Goal: Task Accomplishment & Management: Manage account settings

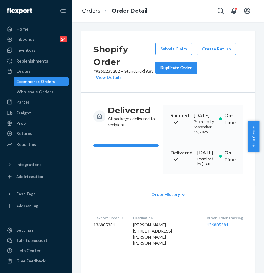
click at [46, 53] on div "Inventory" at bounding box center [36, 50] width 64 height 8
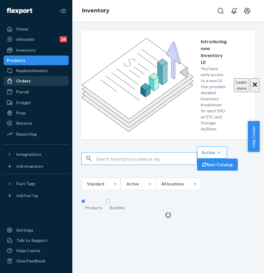
click at [40, 79] on div "Orders" at bounding box center [36, 81] width 64 height 8
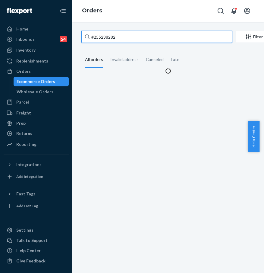
click at [110, 38] on input "#255238282" at bounding box center [157, 37] width 151 height 12
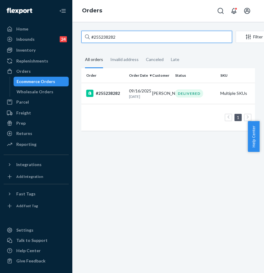
drag, startPoint x: 130, startPoint y: 39, endPoint x: 82, endPoint y: 34, distance: 49.1
click at [83, 34] on input "#255238282" at bounding box center [157, 37] width 151 height 12
paste input "091407"
type input "#255091407"
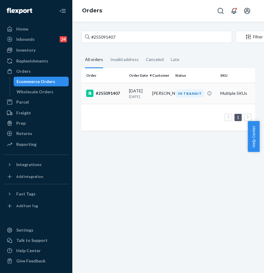
click at [104, 96] on div "#255091407" at bounding box center [105, 93] width 38 height 7
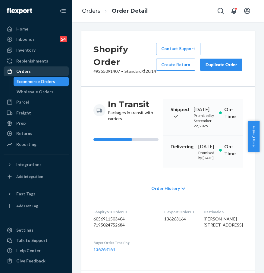
click at [55, 76] on link "Orders" at bounding box center [36, 71] width 65 height 10
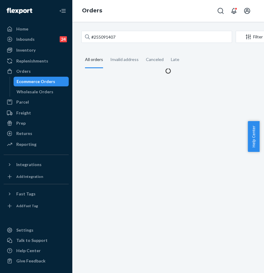
drag, startPoint x: 118, startPoint y: 30, endPoint x: 121, endPoint y: 32, distance: 3.4
click at [119, 30] on div "#255091407 Filter Import Orders Create order Ecommerce order Removal order All …" at bounding box center [168, 147] width 192 height 251
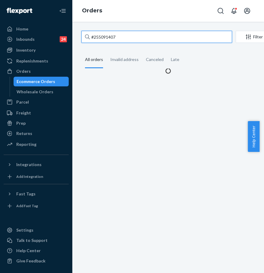
click at [126, 34] on input "#255091407" at bounding box center [157, 37] width 151 height 12
drag, startPoint x: 130, startPoint y: 38, endPoint x: 92, endPoint y: 33, distance: 38.6
click at [92, 33] on input "#255091407" at bounding box center [157, 37] width 151 height 12
paste input "170843"
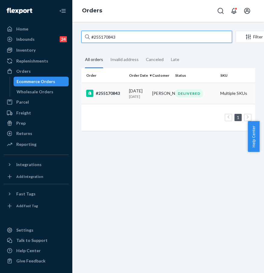
type input "#255170843"
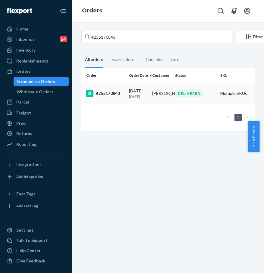
click at [111, 95] on div "#255170843" at bounding box center [105, 93] width 38 height 7
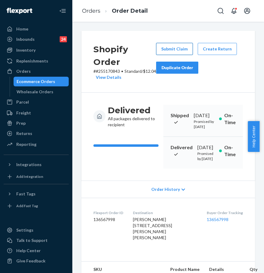
click at [158, 47] on button "Submit Claim" at bounding box center [174, 49] width 37 height 12
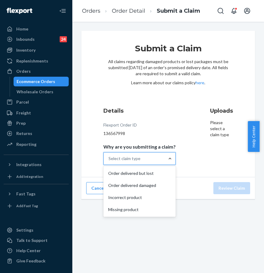
click at [157, 170] on div "Order delivered but lost" at bounding box center [140, 173] width 70 height 12
click at [109, 162] on input "Why are you submitting a claim? option Order delivered but lost focused, 1 of 4…" at bounding box center [109, 158] width 1 height 6
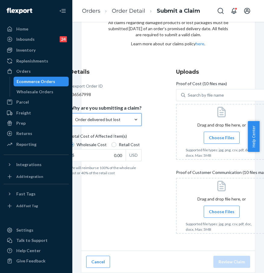
scroll to position [43, 0]
click at [216, 209] on span "Choose Files" at bounding box center [222, 212] width 26 height 6
click at [222, 208] on input "Choose Files" at bounding box center [222, 211] width 0 height 7
click at [164, 208] on div "Details Flexport Order ID 136567998 Why are you submitting a claim? Order deliv…" at bounding box center [168, 153] width 198 height 171
click at [104, 153] on input "0.00" at bounding box center [98, 154] width 56 height 11
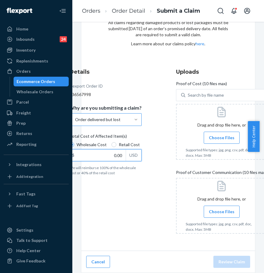
click at [105, 152] on input "0.00" at bounding box center [98, 154] width 56 height 11
click at [114, 152] on input "0.00" at bounding box center [98, 154] width 56 height 11
drag, startPoint x: 113, startPoint y: 151, endPoint x: 137, endPoint y: 149, distance: 24.5
click at [137, 149] on div "$ 0.00 USD" at bounding box center [105, 155] width 72 height 12
type input "114.00"
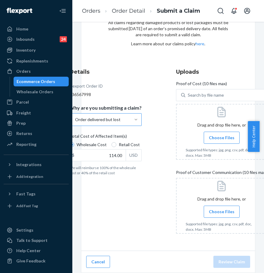
drag, startPoint x: 148, startPoint y: 185, endPoint x: 151, endPoint y: 183, distance: 3.4
click at [148, 185] on div "Details Flexport Order ID 136567998 Why are you submitting a claim? Order deliv…" at bounding box center [113, 153] width 88 height 178
click at [207, 139] on div at bounding box center [221, 132] width 91 height 56
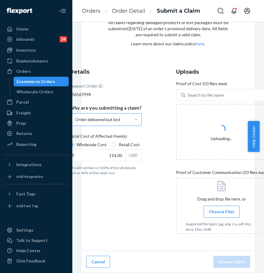
click at [225, 209] on span "Choose Files" at bounding box center [222, 212] width 26 height 6
click at [222, 208] on input "Choose Files" at bounding box center [222, 211] width 0 height 7
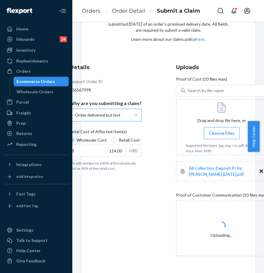
click at [211, 133] on span "Choose Files" at bounding box center [222, 133] width 26 height 6
click at [222, 133] on input "Choose Files" at bounding box center [222, 133] width 0 height 7
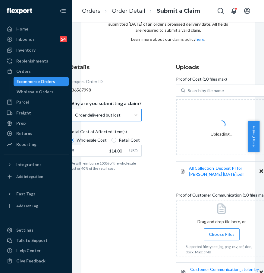
drag, startPoint x: 152, startPoint y: 208, endPoint x: 151, endPoint y: 211, distance: 3.3
click at [152, 208] on div "Details Flexport Order ID 136567998 Why are you submitting a claim? Order deliv…" at bounding box center [113, 176] width 88 height 232
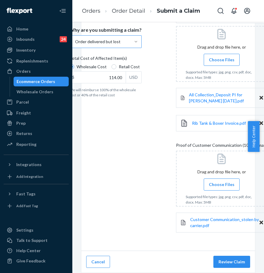
scroll to position [121, 0]
click at [211, 181] on span "Choose Files" at bounding box center [222, 184] width 26 height 6
click at [222, 181] on input "Choose Files" at bounding box center [222, 184] width 0 height 7
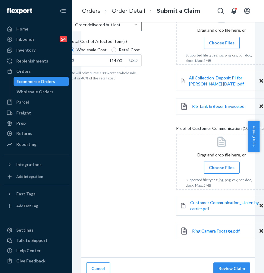
scroll to position [145, 0]
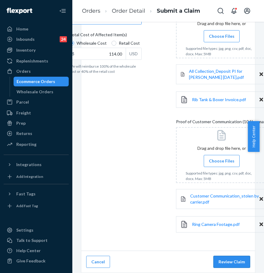
click at [228, 258] on button "Review Claim" at bounding box center [232, 262] width 37 height 12
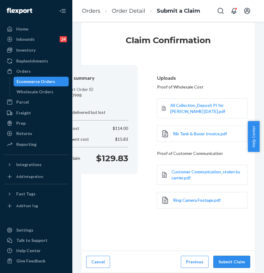
click at [222, 260] on button "Submit Claim" at bounding box center [232, 262] width 37 height 12
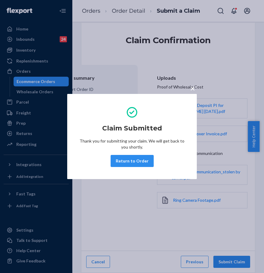
click at [137, 160] on button "Return to Order" at bounding box center [132, 161] width 43 height 12
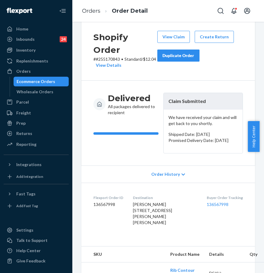
scroll to position [8, 0]
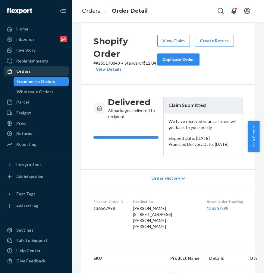
click at [37, 66] on link "Orders" at bounding box center [36, 71] width 65 height 10
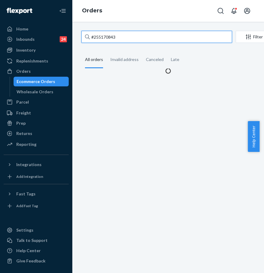
click at [111, 31] on input "#255170843" at bounding box center [157, 37] width 151 height 12
drag, startPoint x: 133, startPoint y: 39, endPoint x: 92, endPoint y: 40, distance: 41.4
click at [92, 40] on input "#255170843" at bounding box center [157, 37] width 151 height 12
paste input "#255166648"
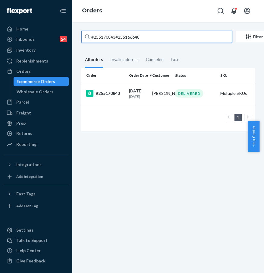
paste input "text"
drag, startPoint x: 162, startPoint y: 40, endPoint x: 77, endPoint y: 36, distance: 85.5
click at [77, 36] on div "#255166648 Filter Import Orders Create order Ecommerce order Removal order All …" at bounding box center [168, 84] width 183 height 106
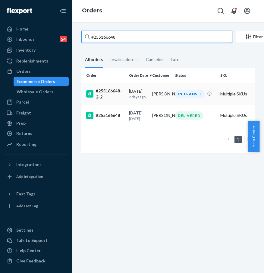
type input "#255166648"
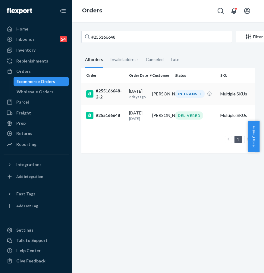
click at [110, 98] on div "#255166648-2-2" at bounding box center [105, 94] width 38 height 12
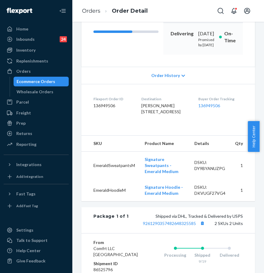
scroll to position [202, 0]
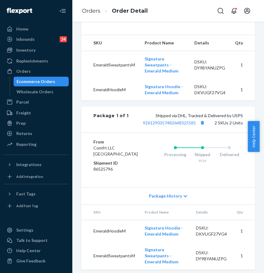
click at [207, 8] on dd "136949506" at bounding box center [221, 5] width 45 height 6
click at [208, 8] on link "136949506" at bounding box center [210, 4] width 22 height 5
click at [40, 72] on div "Orders" at bounding box center [36, 71] width 64 height 8
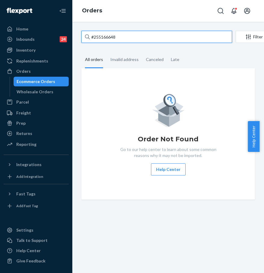
click at [101, 39] on input "#255166648" at bounding box center [157, 37] width 151 height 12
drag, startPoint x: 111, startPoint y: 38, endPoint x: 84, endPoint y: 38, distance: 27.2
click at [84, 38] on input "#255166648" at bounding box center [157, 37] width 151 height 12
paste input "3222444"
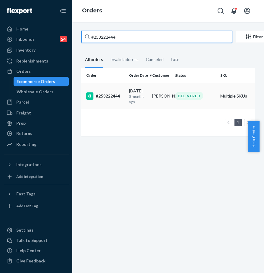
type input "#253222444"
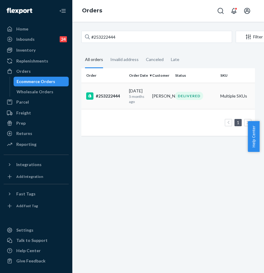
click at [114, 94] on div "#253222444" at bounding box center [105, 95] width 38 height 7
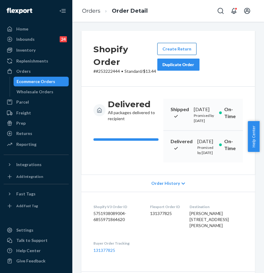
click at [179, 53] on button "Create Return" at bounding box center [177, 49] width 39 height 12
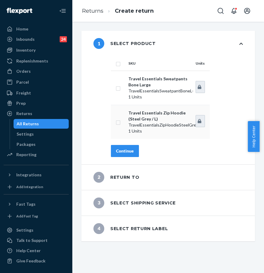
click at [118, 124] on input "checkbox" at bounding box center [118, 122] width 5 height 6
checkbox input "true"
click at [117, 155] on button "Continue" at bounding box center [125, 151] width 28 height 12
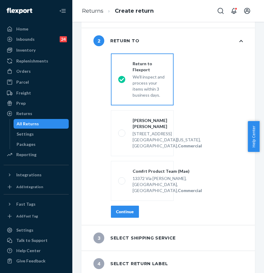
scroll to position [68, 0]
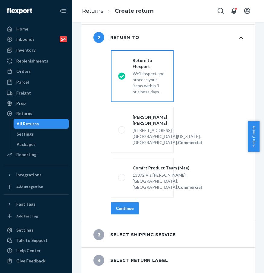
click at [130, 213] on button "Continue" at bounding box center [125, 208] width 28 height 12
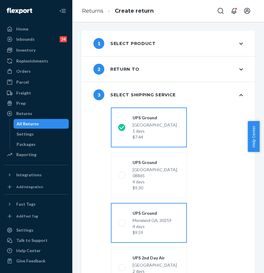
scroll to position [103, 0]
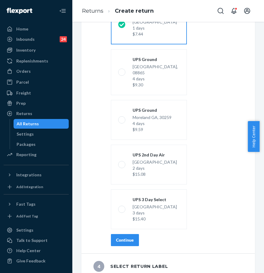
click at [127, 237] on div "Continue" at bounding box center [125, 240] width 18 height 6
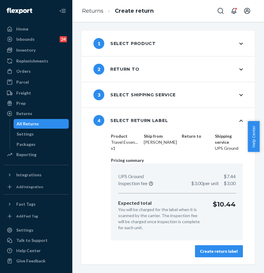
scroll to position [0, 0]
click at [217, 250] on div "Create return label" at bounding box center [219, 251] width 38 height 6
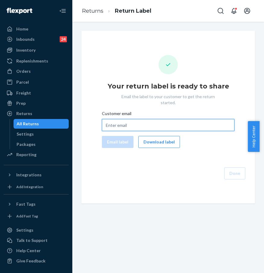
click at [150, 119] on input "Customer email" at bounding box center [168, 125] width 133 height 12
paste input "[EMAIL_ADDRESS][DOMAIN_NAME]"
type input "[EMAIL_ADDRESS][DOMAIN_NAME]"
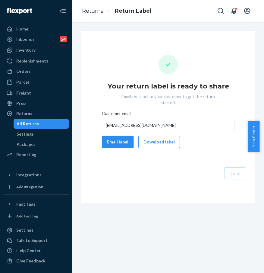
click at [105, 139] on button "Email label" at bounding box center [118, 142] width 32 height 12
click at [164, 140] on button "Download label" at bounding box center [160, 142] width 42 height 12
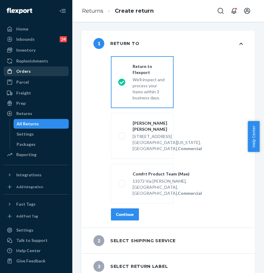
click at [37, 75] on link "Orders" at bounding box center [36, 71] width 65 height 10
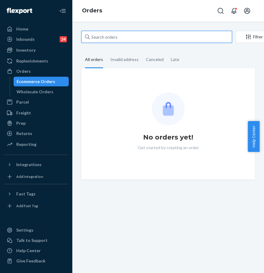
click at [116, 42] on input "text" at bounding box center [157, 37] width 151 height 12
paste input "#255188045"
type input "#255188045"
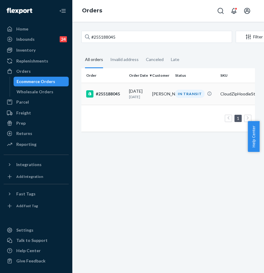
click at [110, 95] on div "#255188045" at bounding box center [105, 93] width 38 height 7
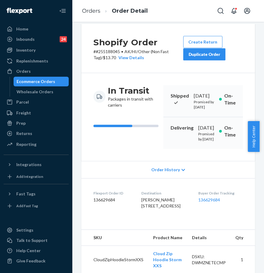
scroll to position [71, 0]
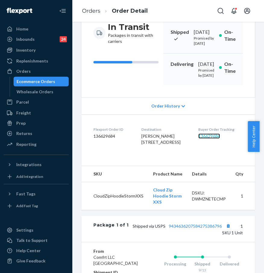
click at [207, 139] on link "136629684" at bounding box center [210, 135] width 22 height 5
click at [91, 11] on link "Orders" at bounding box center [91, 11] width 18 height 7
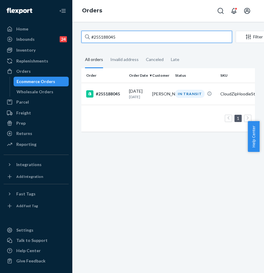
drag, startPoint x: 132, startPoint y: 38, endPoint x: 82, endPoint y: 35, distance: 49.9
click at [82, 35] on input "#255188045" at bounding box center [157, 37] width 151 height 12
paste input "380091"
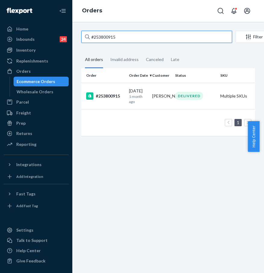
click at [136, 38] on input "#253800915" at bounding box center [157, 37] width 151 height 12
drag, startPoint x: 142, startPoint y: 35, endPoint x: 83, endPoint y: 34, distance: 58.6
click at [83, 34] on input "#253800915" at bounding box center [157, 37] width 151 height 12
paste input "5122646,"
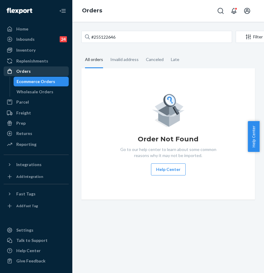
click at [43, 70] on div "Orders" at bounding box center [36, 71] width 64 height 8
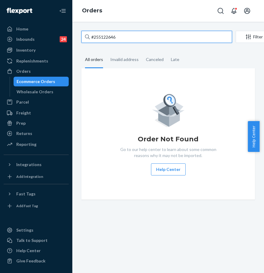
click at [130, 42] on input "#255122646" at bounding box center [157, 37] width 151 height 12
drag, startPoint x: 132, startPoint y: 40, endPoint x: 79, endPoint y: 37, distance: 52.6
click at [80, 37] on div "#255122646 Filter Import Orders Create order Ecommerce order Removal order All …" at bounding box center [168, 115] width 183 height 169
paste input ","
type input "#255122646"
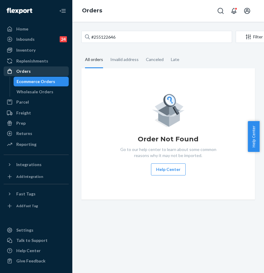
click at [45, 73] on div "Orders" at bounding box center [36, 71] width 64 height 8
click at [74, 35] on div "#255122646 Filter Import Orders Create order Ecommerce order Removal order All …" at bounding box center [168, 147] width 192 height 251
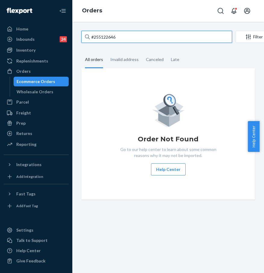
click at [113, 36] on input "#255122646" at bounding box center [157, 37] width 151 height 12
drag, startPoint x: 133, startPoint y: 37, endPoint x: 83, endPoint y: 32, distance: 50.1
click at [83, 32] on input "#255122646" at bounding box center [157, 37] width 151 height 12
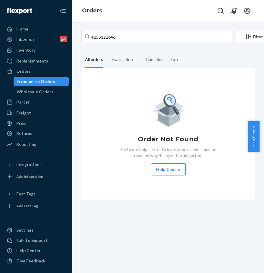
click at [102, 83] on div "Order Not Found Go to our help center to learn about some common reasons why it…" at bounding box center [169, 133] width 174 height 131
click at [53, 76] on link "Orders" at bounding box center [36, 71] width 65 height 10
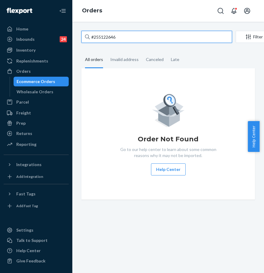
click at [108, 40] on input "#255122646" at bounding box center [157, 37] width 151 height 12
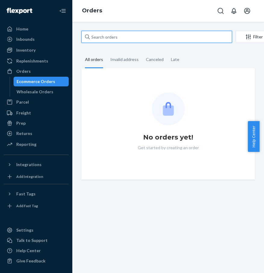
click at [106, 37] on input "text" at bounding box center [157, 37] width 151 height 12
paste input "#255122646"
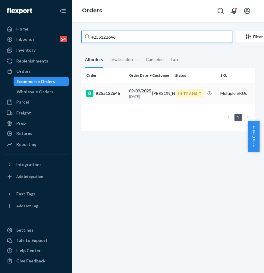
type input "#255122646"
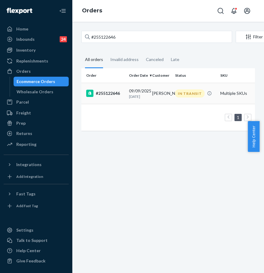
click at [101, 94] on div "#255122646" at bounding box center [105, 93] width 38 height 7
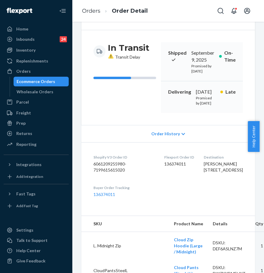
scroll to position [168, 0]
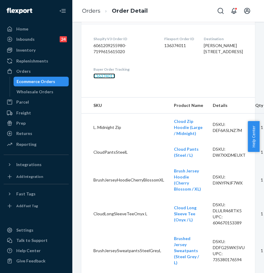
click at [105, 78] on link "136374011" at bounding box center [105, 75] width 22 height 5
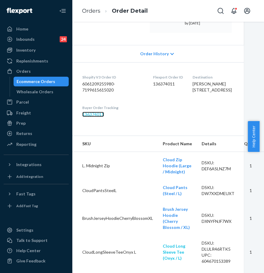
scroll to position [0, 12]
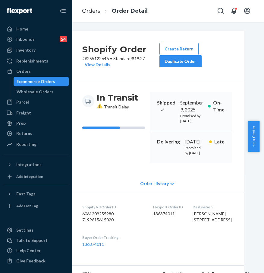
click at [177, 65] on button "Duplicate Order" at bounding box center [181, 61] width 42 height 12
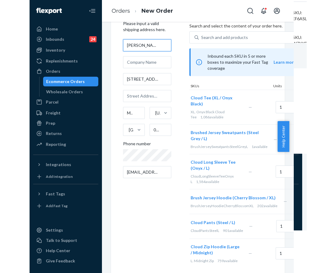
scroll to position [34, 0]
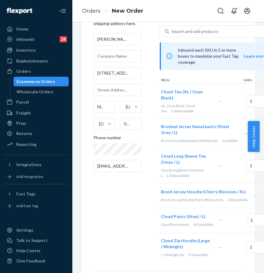
click at [217, 103] on div "XL. Onyx Black Cloud Tee 1,086 available" at bounding box center [189, 108] width 56 height 10
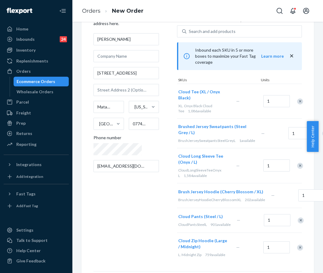
click at [260, 98] on div "Remove Item" at bounding box center [300, 101] width 6 height 6
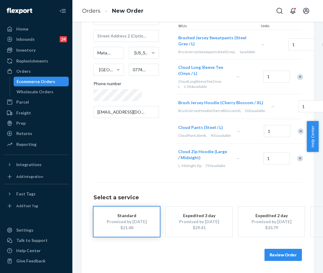
scroll to position [96, 0]
drag, startPoint x: 276, startPoint y: 251, endPoint x: 296, endPoint y: 239, distance: 24.2
click at [260, 251] on button "Review Order" at bounding box center [283, 255] width 37 height 12
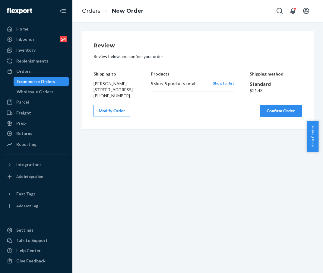
click at [260, 117] on button "Confirm Order" at bounding box center [281, 111] width 42 height 12
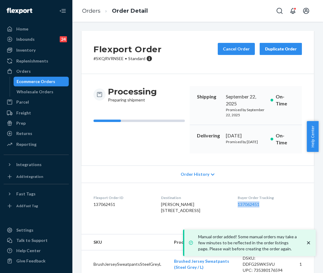
drag, startPoint x: 237, startPoint y: 208, endPoint x: 267, endPoint y: 208, distance: 30.2
click at [260, 208] on dl "Flexport Order ID 137062451 Destination Kelly Mauriello 249 Broad St Apt 423 Ma…" at bounding box center [198, 205] width 233 height 45
copy link "137062451"
click at [89, 15] on ol "Orders Order Detail" at bounding box center [114, 11] width 75 height 18
click at [93, 11] on link "Orders" at bounding box center [91, 11] width 18 height 7
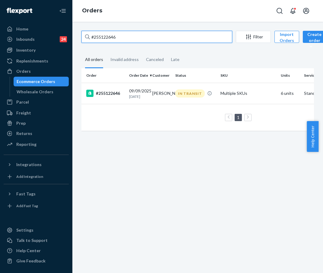
click at [128, 39] on input "#255122646" at bounding box center [157, 37] width 151 height 12
drag, startPoint x: 136, startPoint y: 39, endPoint x: 95, endPoint y: 34, distance: 41.3
click at [95, 34] on input "#255122646" at bounding box center [157, 37] width 151 height 12
paste input "015980"
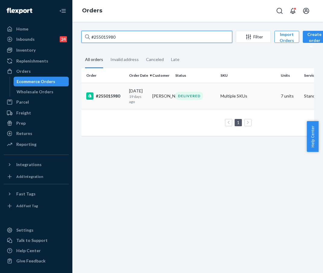
type input "#255015980"
click at [113, 95] on div "#255015980" at bounding box center [105, 95] width 38 height 7
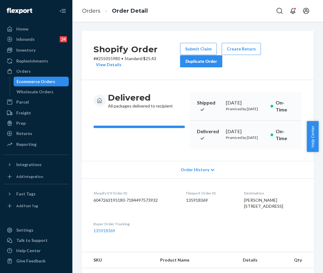
click at [210, 62] on div "Duplicate Order" at bounding box center [201, 61] width 32 height 6
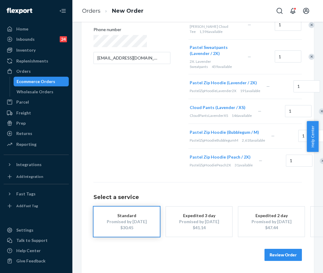
scroll to position [175, 0]
click at [260, 249] on button "Review Order" at bounding box center [283, 255] width 37 height 12
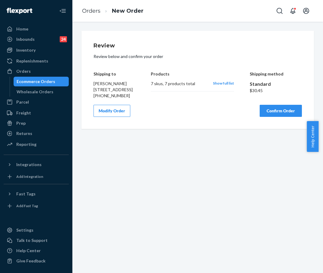
click at [121, 117] on button "Modify Order" at bounding box center [112, 111] width 37 height 12
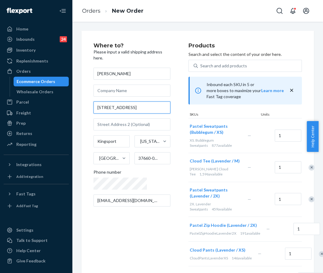
click at [128, 107] on input "1000 University Blvd Apt F46" at bounding box center [132, 107] width 77 height 12
drag, startPoint x: 134, startPoint y: 107, endPoint x: 143, endPoint y: 107, distance: 9.1
click at [143, 107] on input "1000 University Blvd Apt F46" at bounding box center [132, 107] width 77 height 12
click at [129, 107] on input "1000 University Blvd Apt F46" at bounding box center [132, 107] width 77 height 12
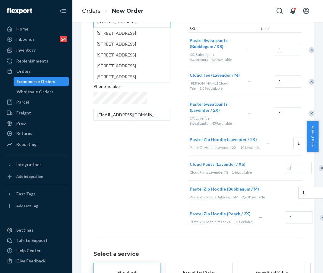
scroll to position [103, 0]
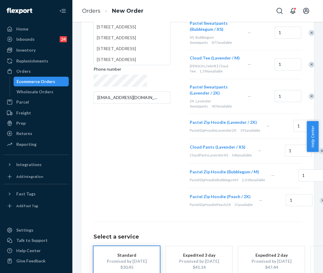
type input "1000 University Blvd Apt F-46"
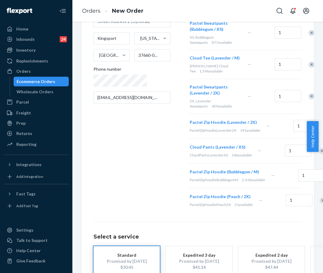
click at [136, 200] on div "Where to? Please input a valid shipping address here. Brenda Cassell 1000 Unive…" at bounding box center [141, 76] width 95 height 273
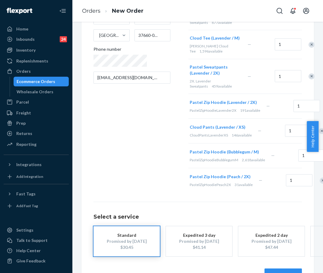
scroll to position [175, 0]
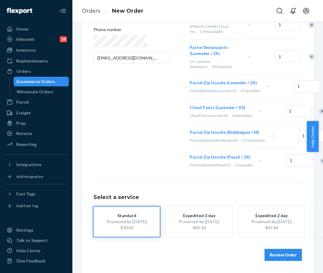
click at [260, 249] on button "Review Order" at bounding box center [283, 255] width 37 height 12
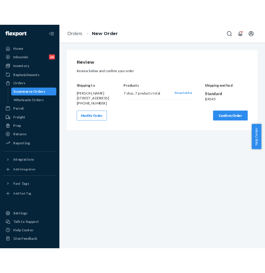
scroll to position [0, 0]
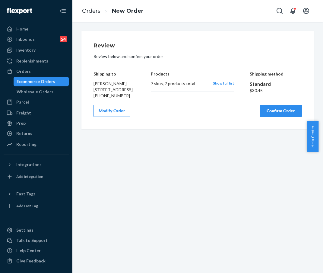
click at [260, 117] on button "Confirm Order" at bounding box center [281, 111] width 42 height 12
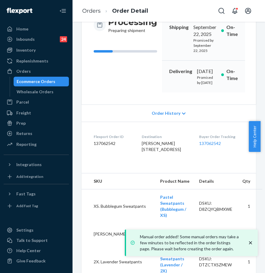
scroll to position [89, 0]
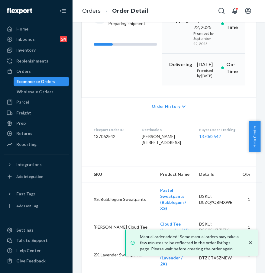
drag, startPoint x: 224, startPoint y: 178, endPoint x: 219, endPoint y: 172, distance: 7.5
click at [224, 160] on dl "Flexport Order ID 137062542 Destination Brenda Cassell 1000 University Blvd Apt…" at bounding box center [169, 137] width 174 height 45
drag, startPoint x: 200, startPoint y: 149, endPoint x: 226, endPoint y: 148, distance: 25.1
click at [225, 148] on dl "Flexport Order ID 137062542 Destination Brenda Cassell 1000 University Blvd Apt…" at bounding box center [169, 137] width 174 height 45
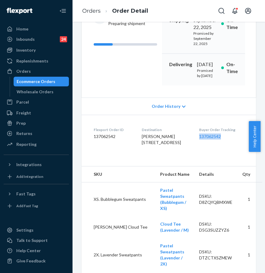
copy link "137062542"
click at [46, 69] on div "Orders" at bounding box center [36, 71] width 64 height 8
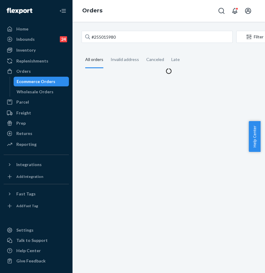
drag, startPoint x: 131, startPoint y: 30, endPoint x: 141, endPoint y: 37, distance: 12.0
click at [131, 30] on div "#255015980 Filter Import Orders Create order Ecommerce order Removal order All …" at bounding box center [168, 147] width 192 height 251
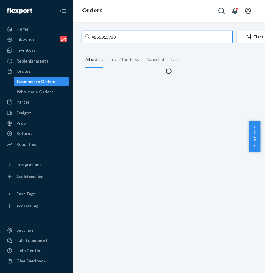
drag, startPoint x: 141, startPoint y: 37, endPoint x: 84, endPoint y: 35, distance: 56.5
click at [84, 35] on input "#255015980" at bounding box center [157, 37] width 151 height 12
paste input "176607"
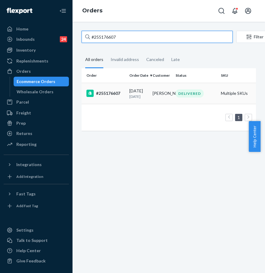
type input "#255176607"
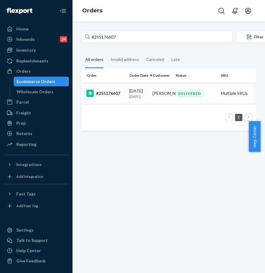
click at [107, 92] on div "#255176607" at bounding box center [105, 93] width 38 height 7
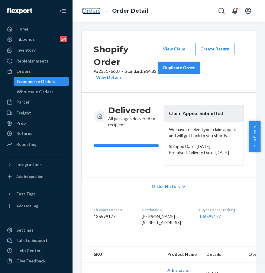
click at [92, 11] on link "Orders" at bounding box center [91, 11] width 18 height 7
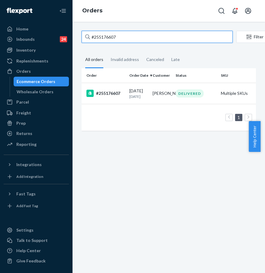
click at [119, 34] on input "#255176607" at bounding box center [157, 37] width 151 height 12
drag, startPoint x: 115, startPoint y: 35, endPoint x: 82, endPoint y: 34, distance: 33.3
click at [82, 34] on input "#255176607" at bounding box center [157, 37] width 151 height 12
paste input "4956319"
type input "#254956319"
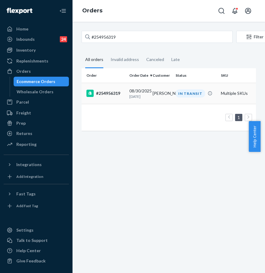
click at [122, 100] on td "#254956319" at bounding box center [104, 93] width 45 height 21
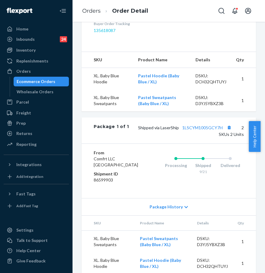
scroll to position [227, 0]
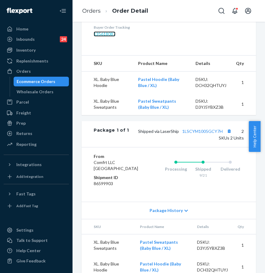
click at [105, 37] on link "135618087" at bounding box center [105, 33] width 22 height 5
